Goal: Task Accomplishment & Management: Complete application form

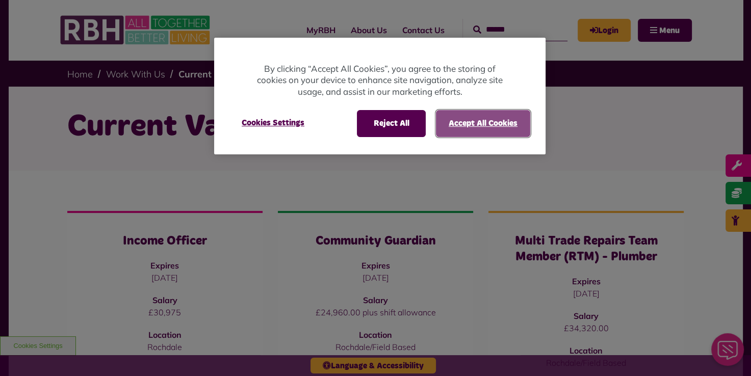
click at [472, 119] on button "Accept All Cookies" at bounding box center [483, 123] width 94 height 27
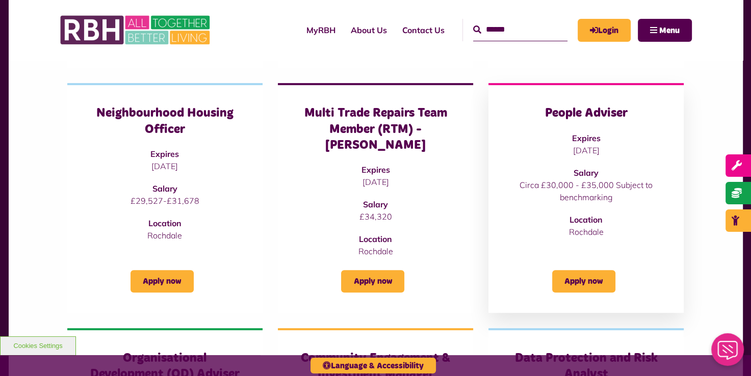
scroll to position [561, 0]
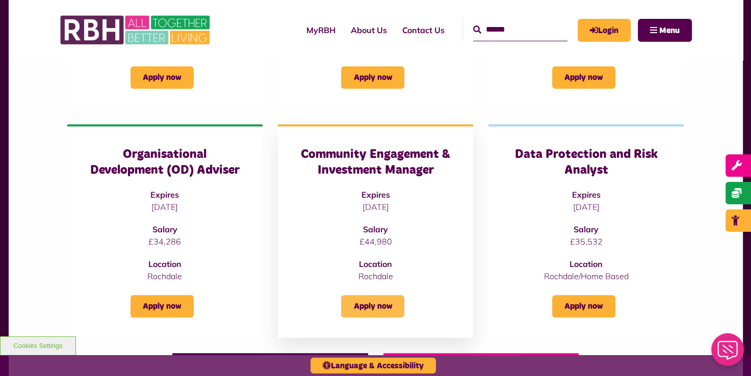
click at [377, 295] on link "Apply now" at bounding box center [372, 306] width 63 height 22
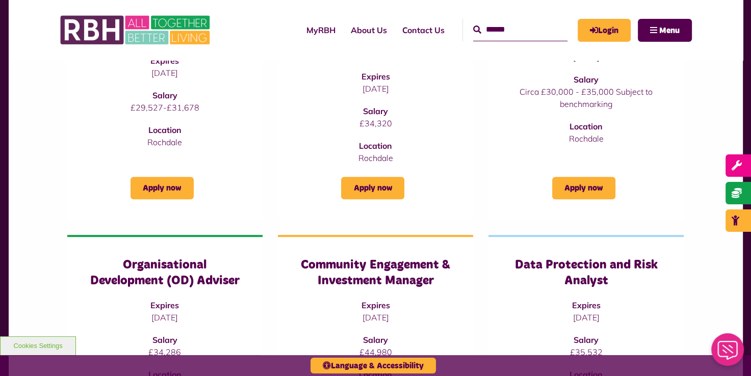
scroll to position [357, 0]
